Goal: Information Seeking & Learning: Learn about a topic

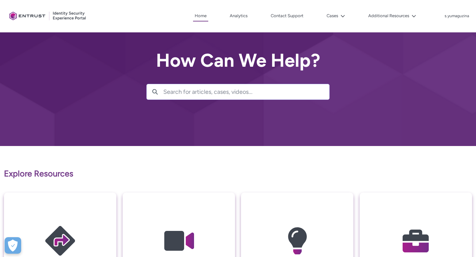
click at [212, 168] on p "Explore Resources" at bounding box center [238, 174] width 468 height 13
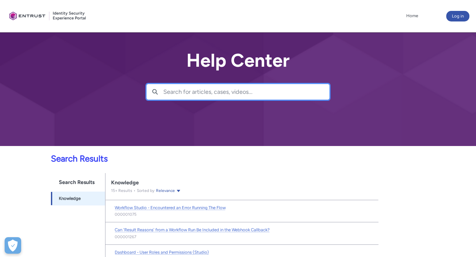
click at [180, 92] on input "Search for articles, cases, videos..." at bounding box center [246, 91] width 166 height 15
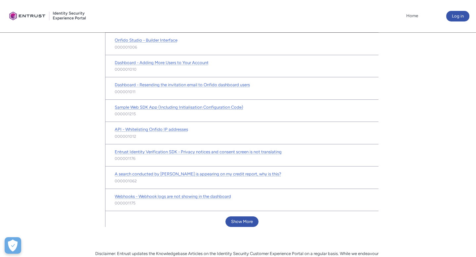
scroll to position [326, 0]
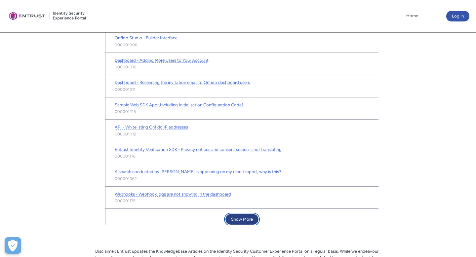
click at [252, 222] on button "Show More" at bounding box center [242, 219] width 33 height 11
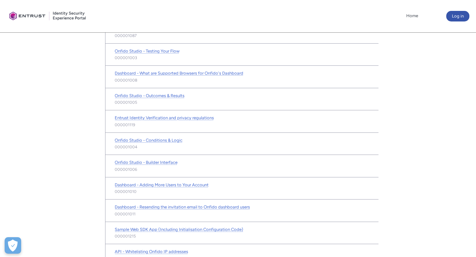
scroll to position [0, 0]
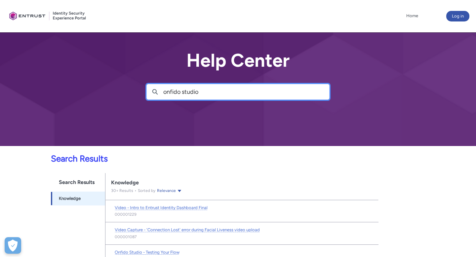
click at [201, 88] on input "onfido studio" at bounding box center [246, 91] width 166 height 15
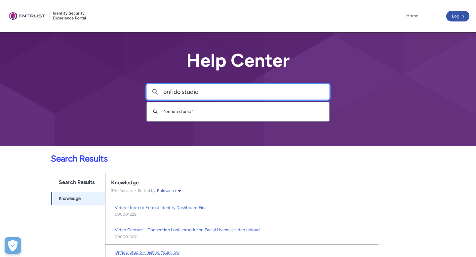
drag, startPoint x: 202, startPoint y: 91, endPoint x: 125, endPoint y: 97, distance: 76.6
click at [125, 97] on div "Help Center Search onfido studio Search " onfido studio "" at bounding box center [238, 73] width 476 height 146
drag, startPoint x: 231, startPoint y: 92, endPoint x: 117, endPoint y: 86, distance: 114.6
click at [117, 86] on div "Help Center Search onfido studioworkflowa Search " onfido studioworkflowa "" at bounding box center [238, 73] width 476 height 146
type input "workflows"
